Goal: Find specific page/section: Find specific page/section

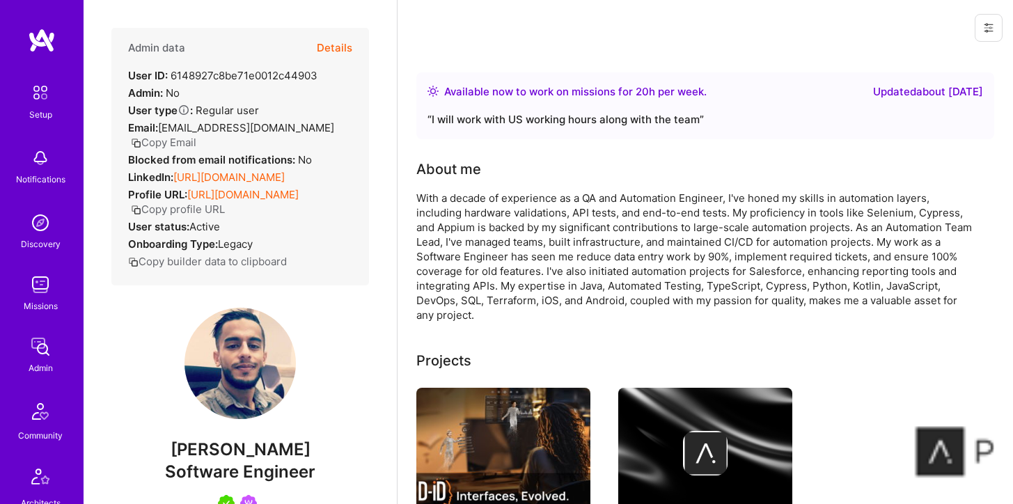
click at [212, 201] on link "[URL][DOMAIN_NAME]" at bounding box center [242, 194] width 111 height 13
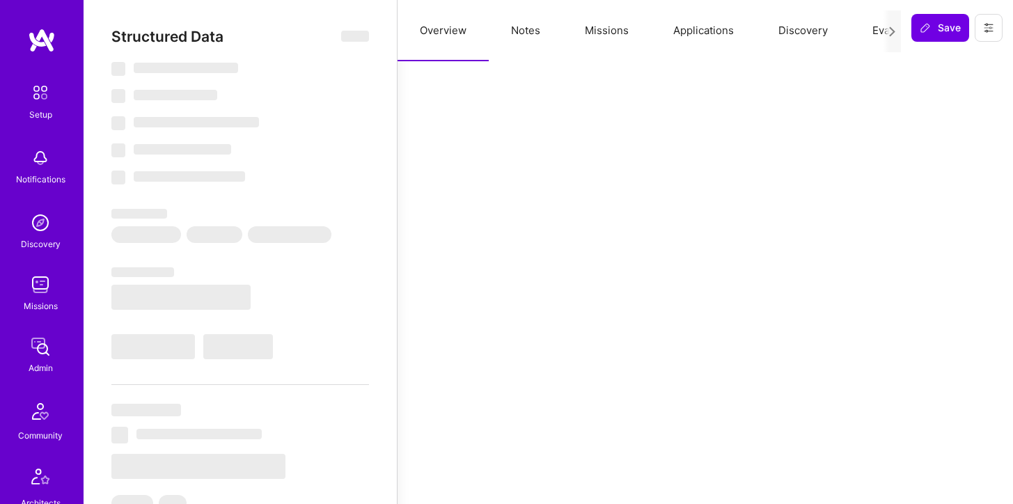
select select "Right Now"
select select "5"
select select "7"
select select "6"
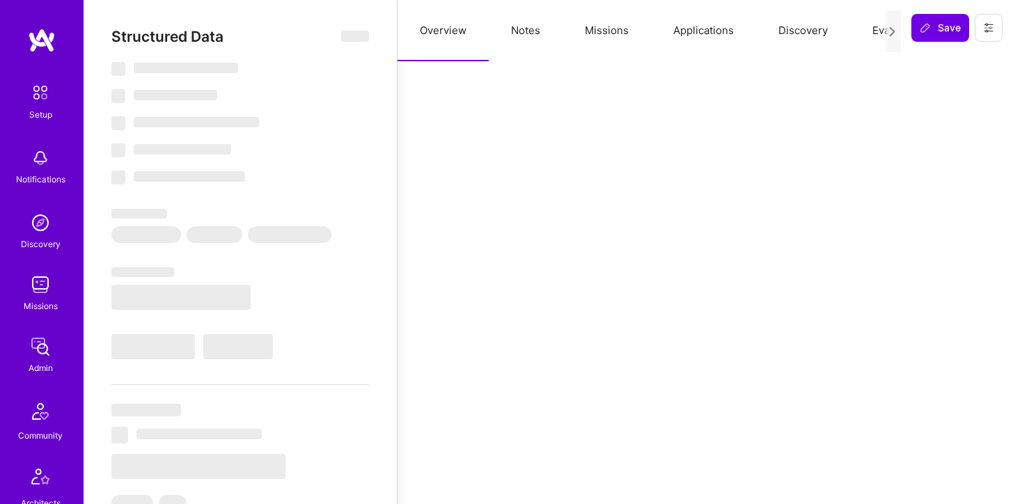
select select "IL"
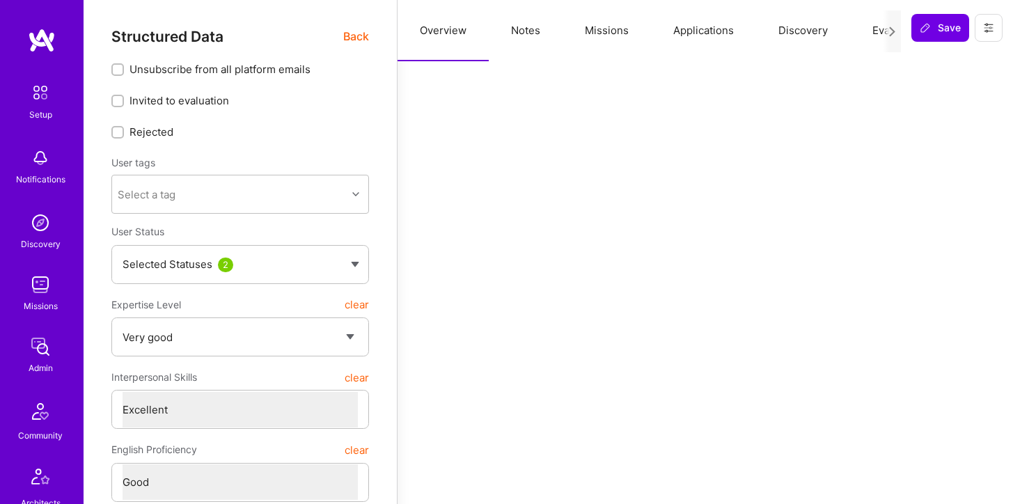
click at [356, 40] on span "Back" at bounding box center [356, 36] width 26 height 17
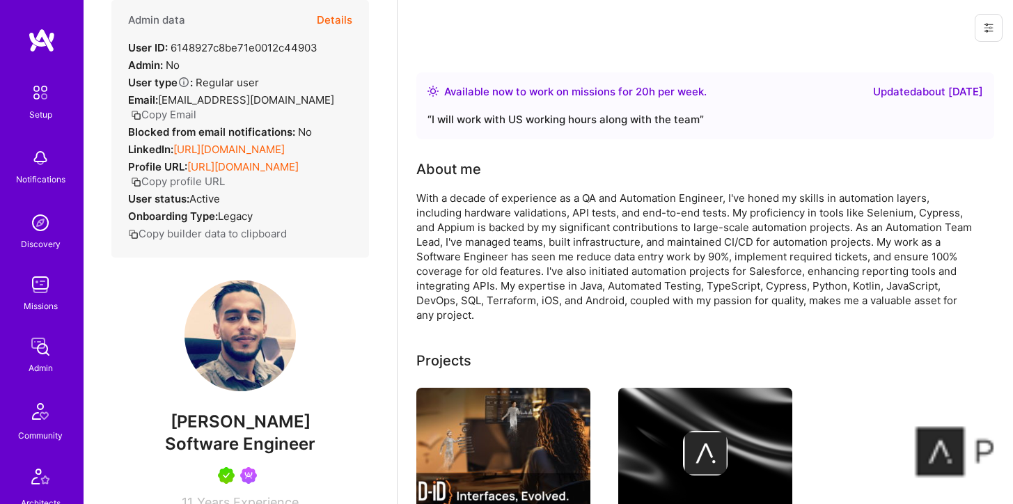
scroll to position [36, 0]
